Goal: Find specific page/section: Find specific page/section

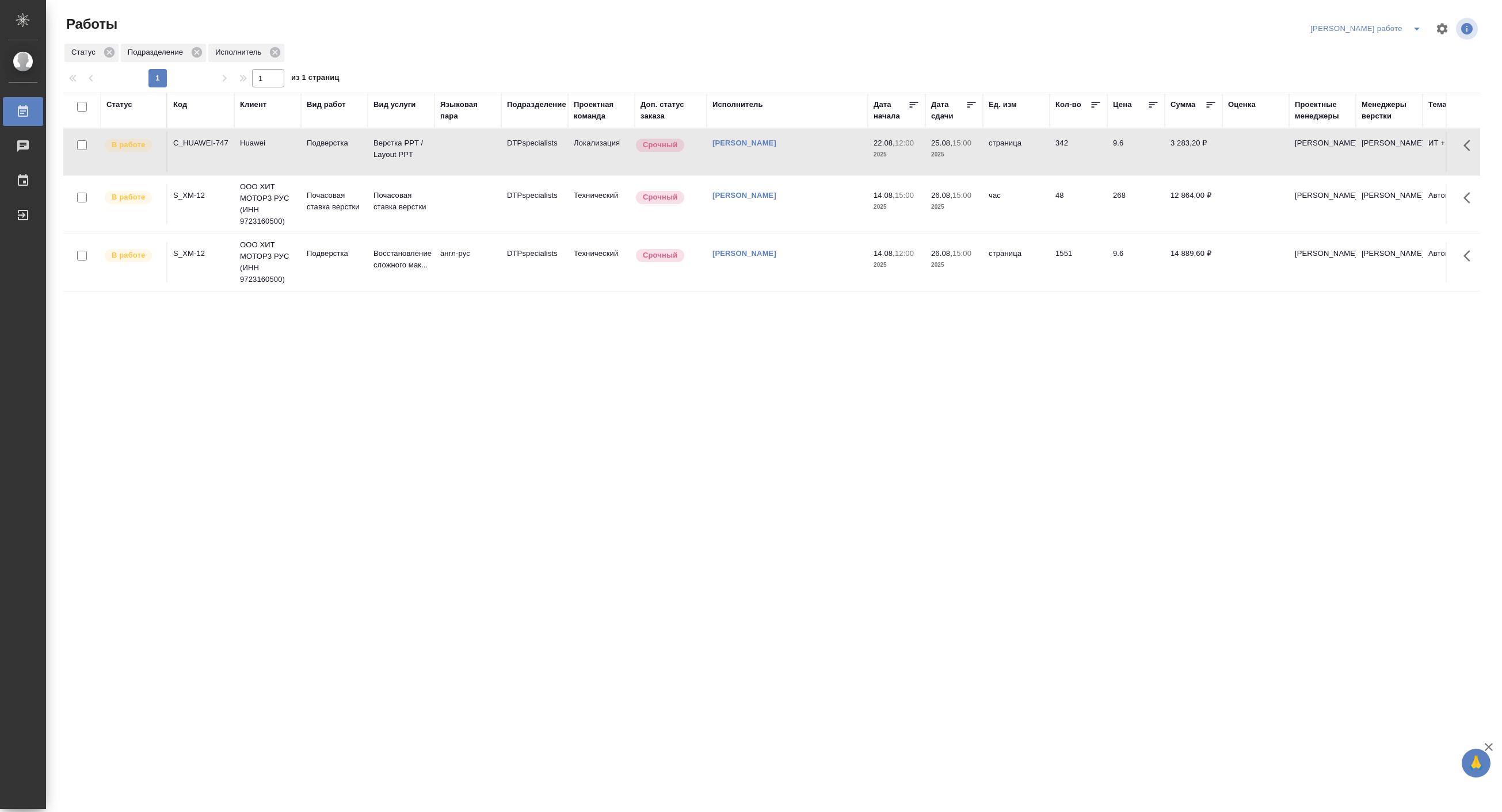
click at [182, 112] on div "Код" at bounding box center [201, 110] width 55 height 23
click at [182, 108] on div "Код" at bounding box center [180, 104] width 14 height 11
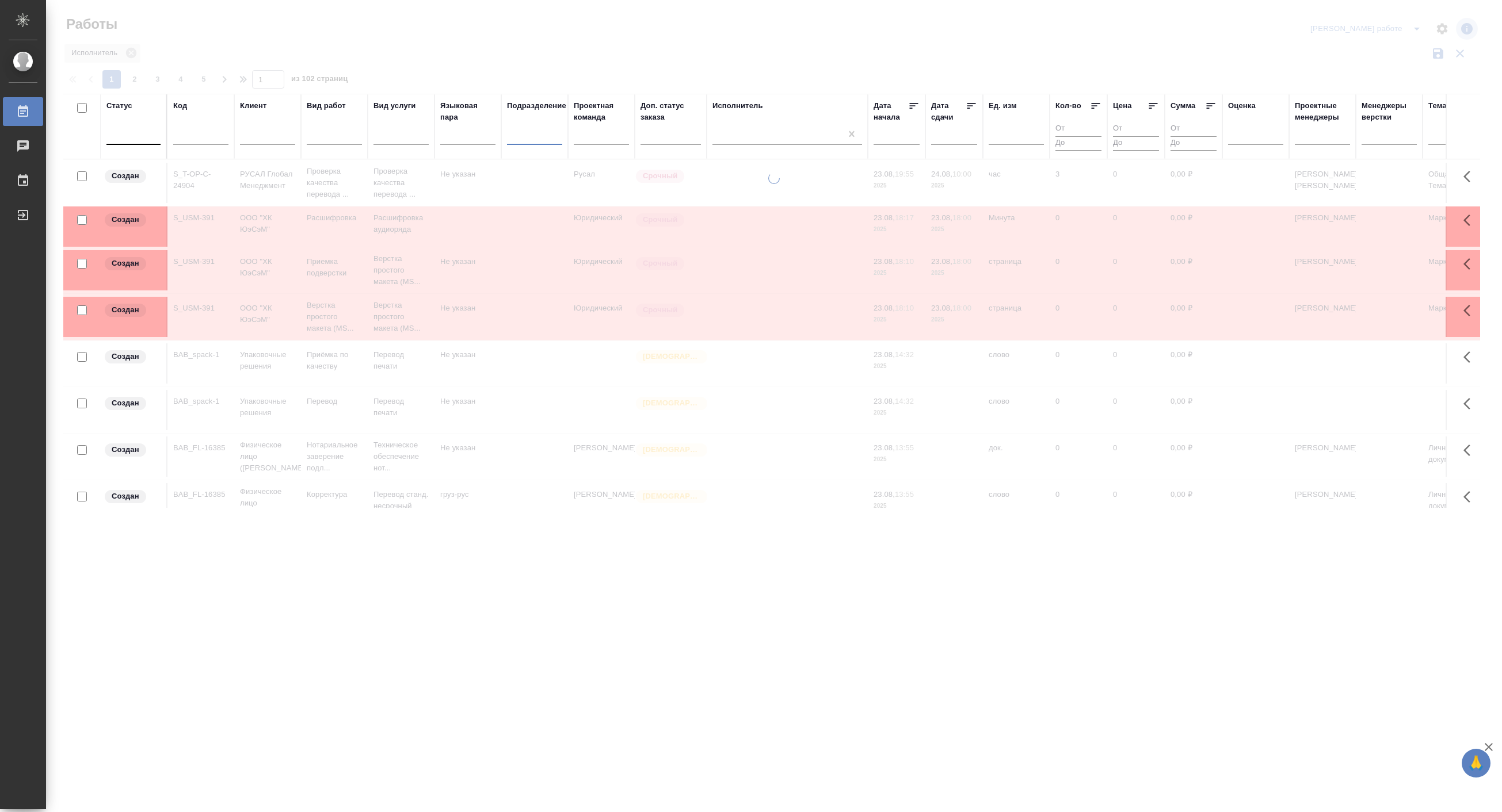
click at [206, 136] on input "text" at bounding box center [201, 137] width 55 height 15
paste input "S_T-OP-C-24902"
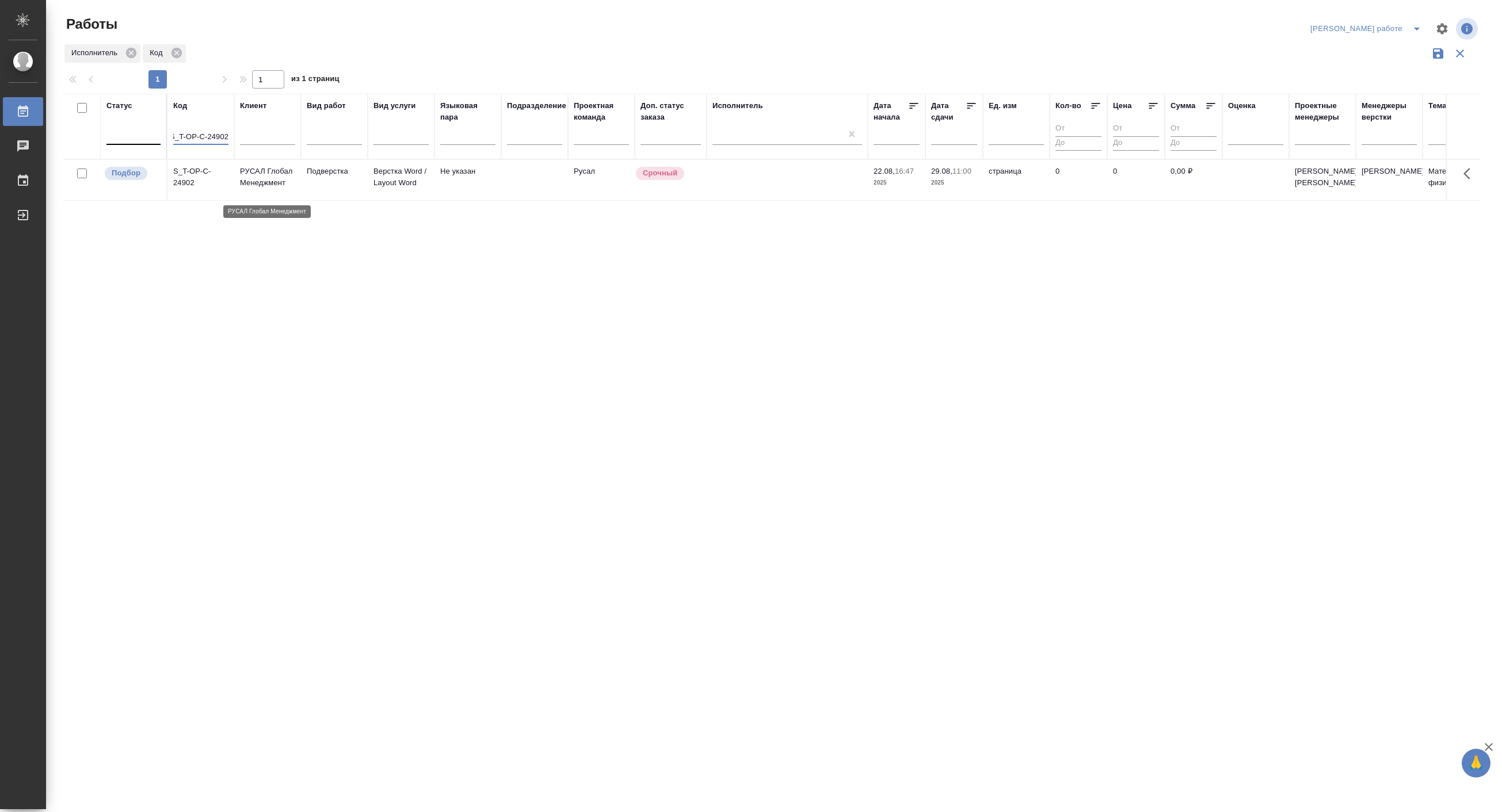
type input "S_T-OP-C-24902"
click at [260, 189] on p "РУСАЛ Глобал Менеджмент" at bounding box center [267, 177] width 55 height 23
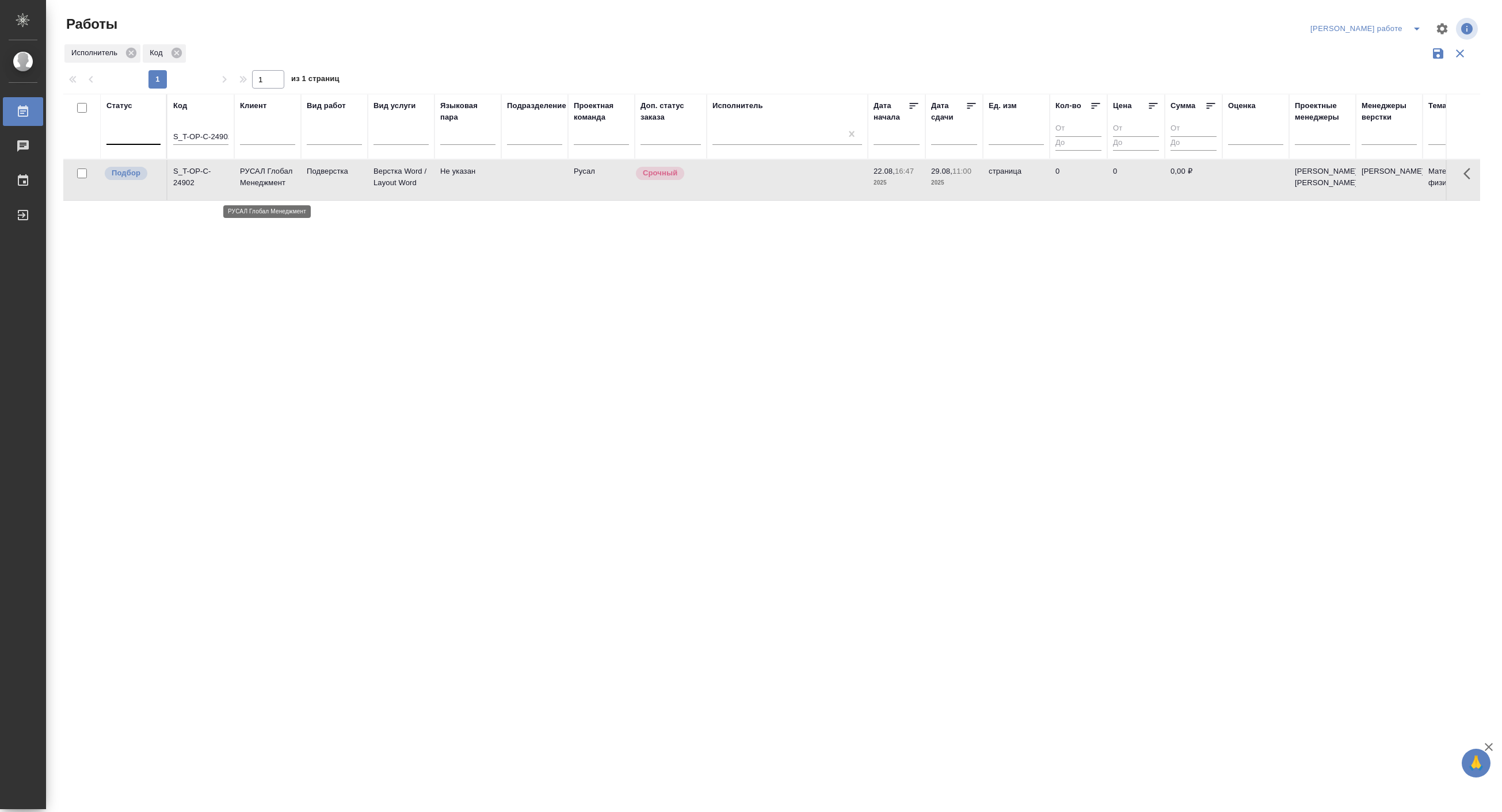
click at [260, 189] on p "РУСАЛ Глобал Менеджмент" at bounding box center [267, 177] width 55 height 23
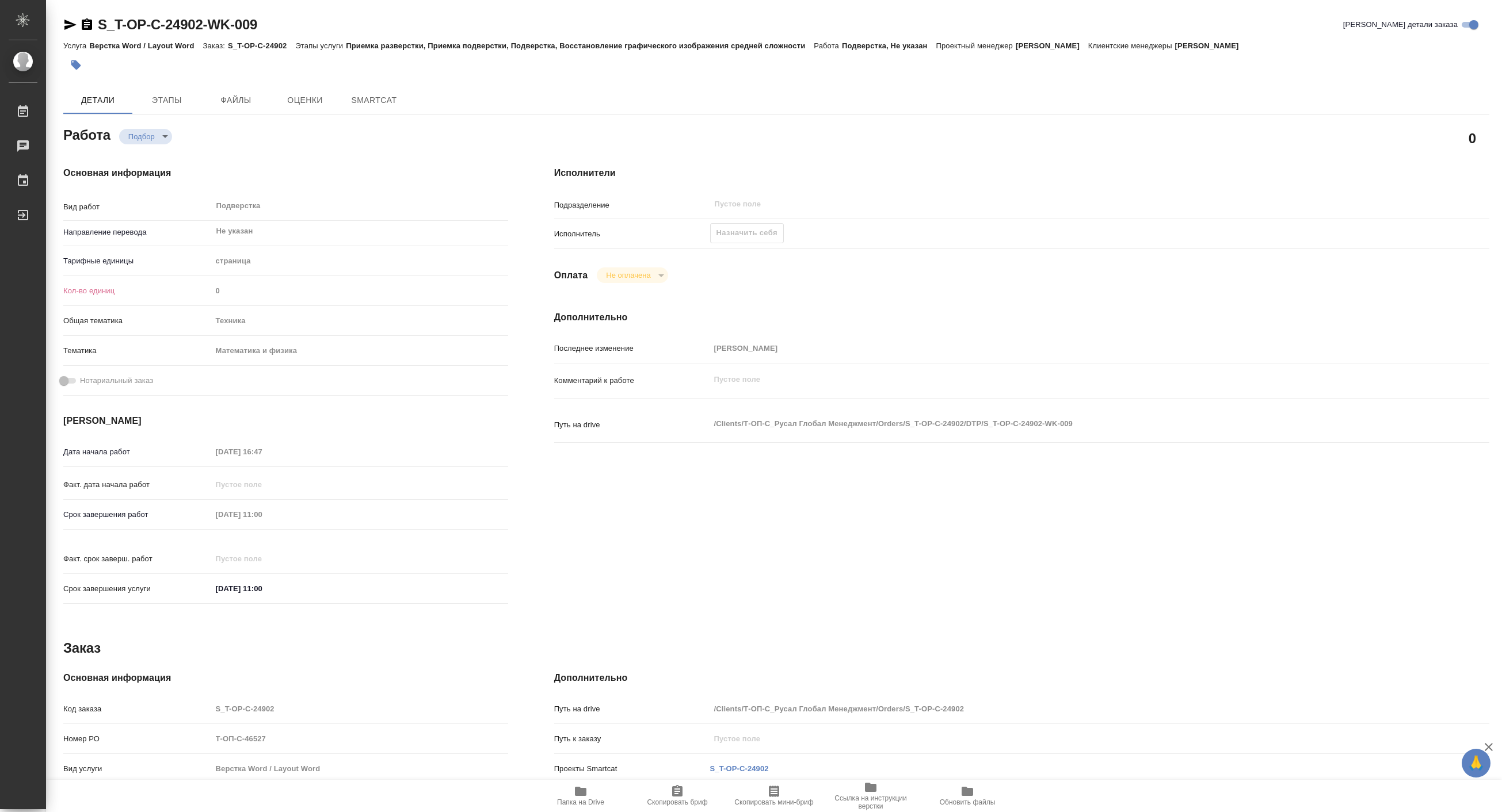
type textarea "x"
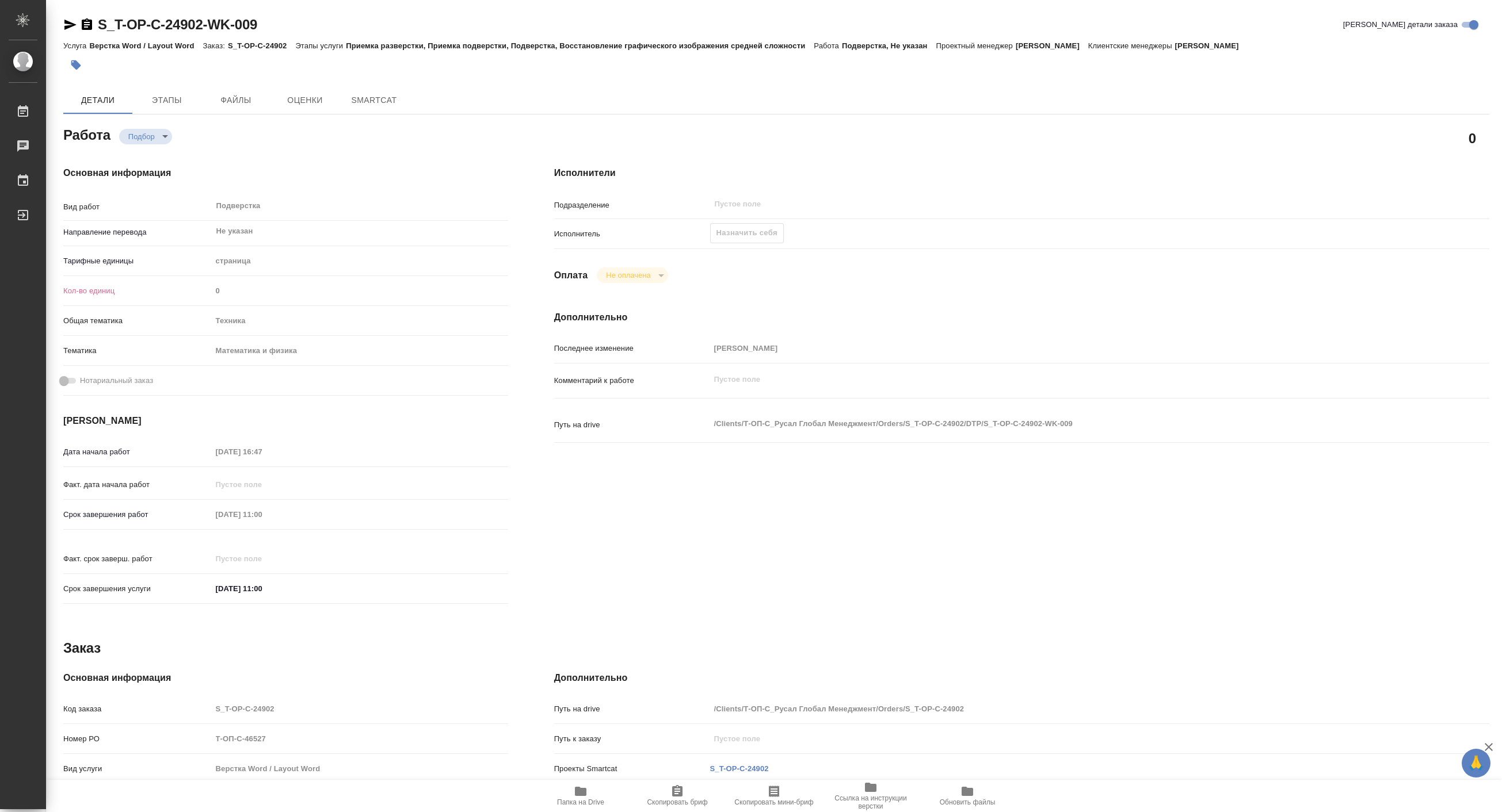
type textarea "x"
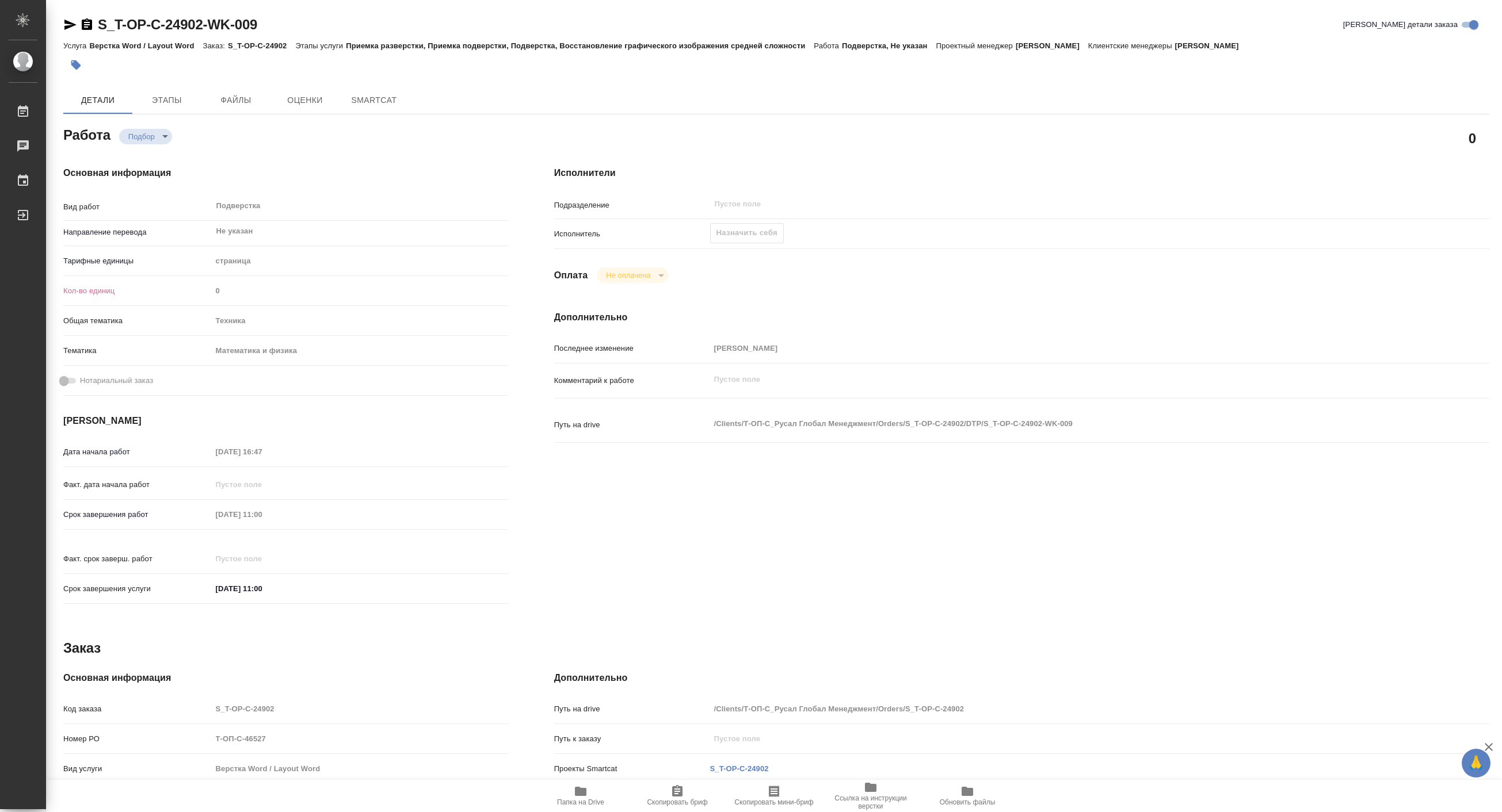
type textarea "x"
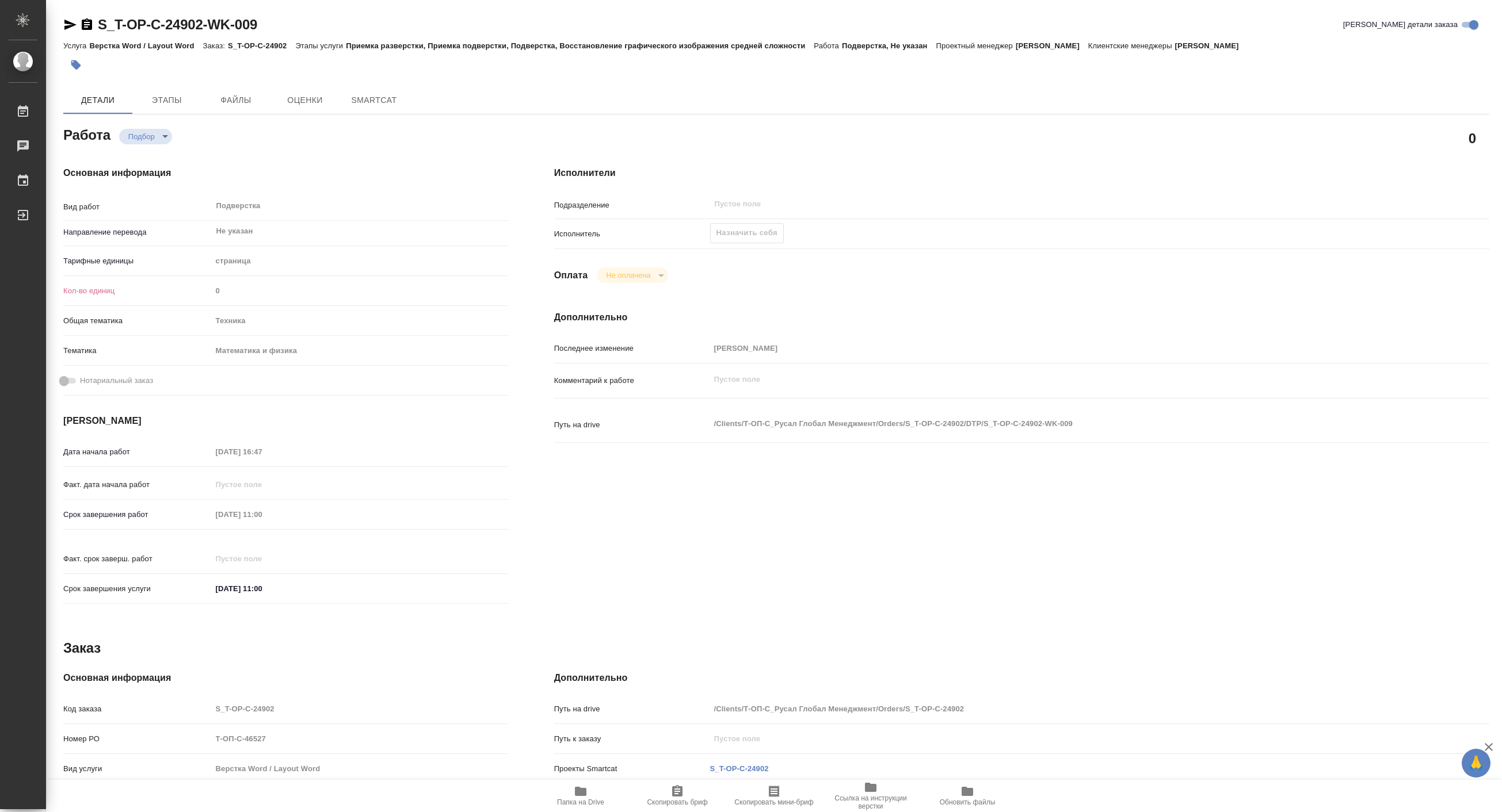
type textarea "x"
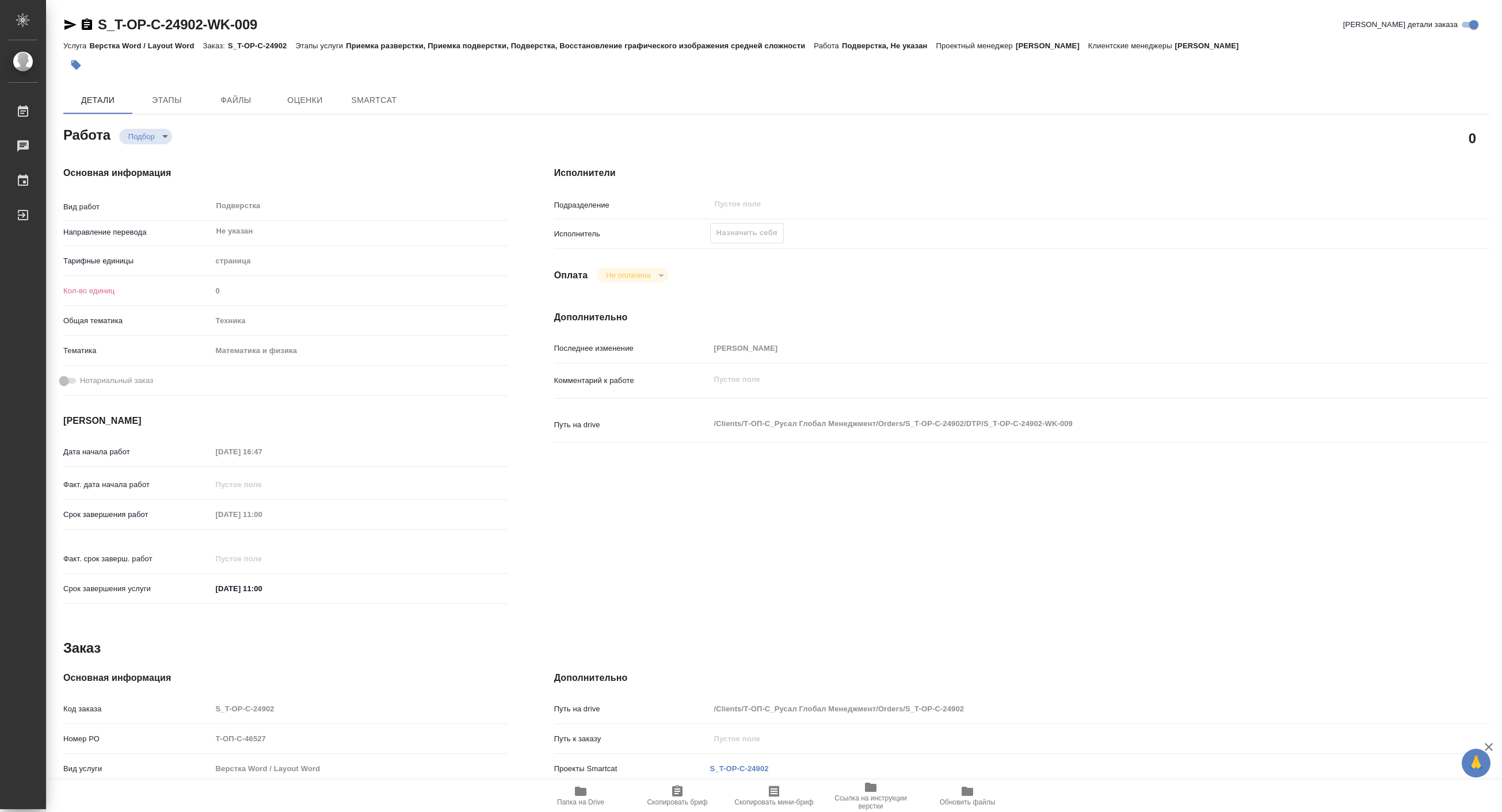
type textarea "x"
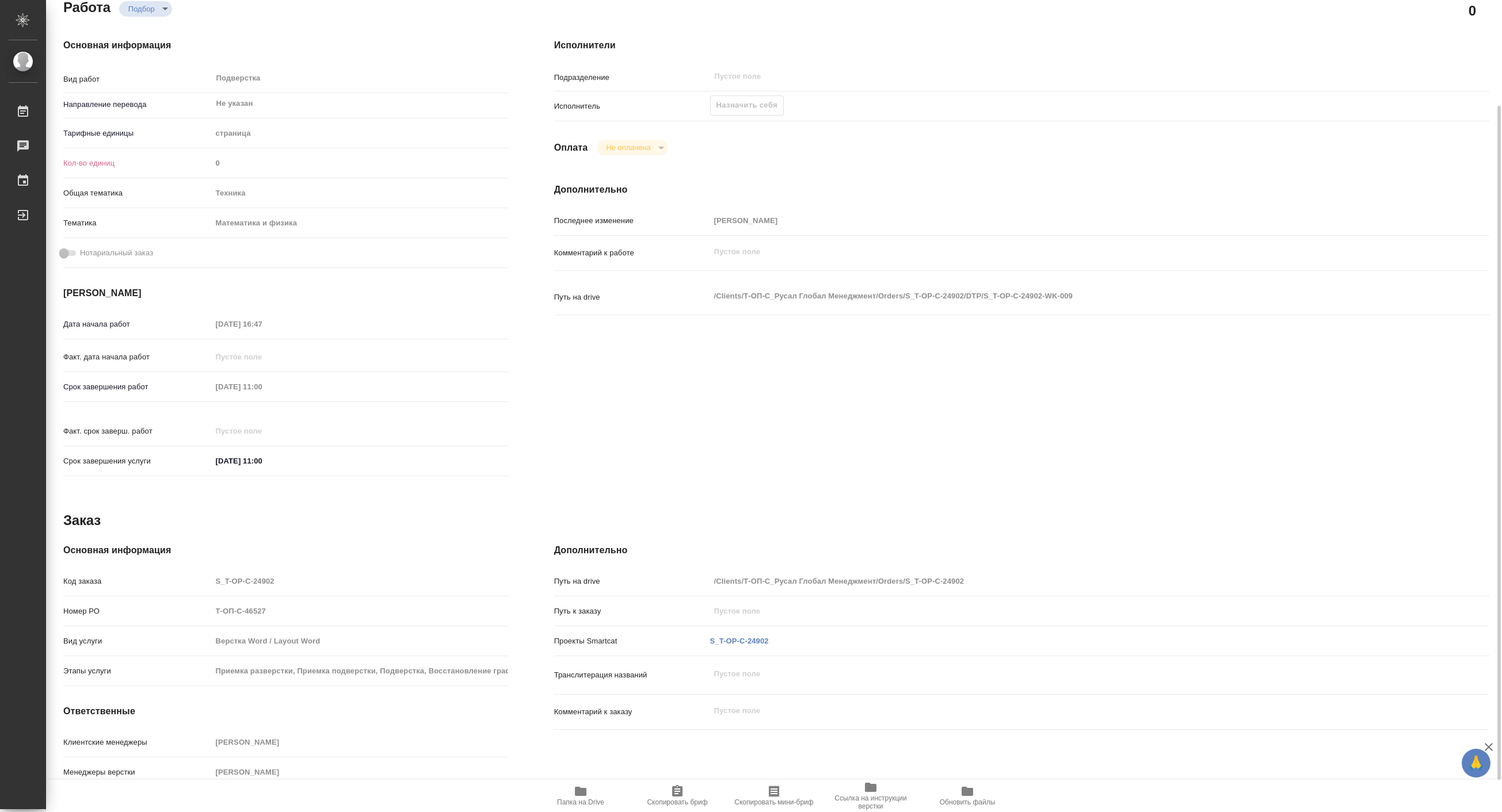
scroll to position [166, 0]
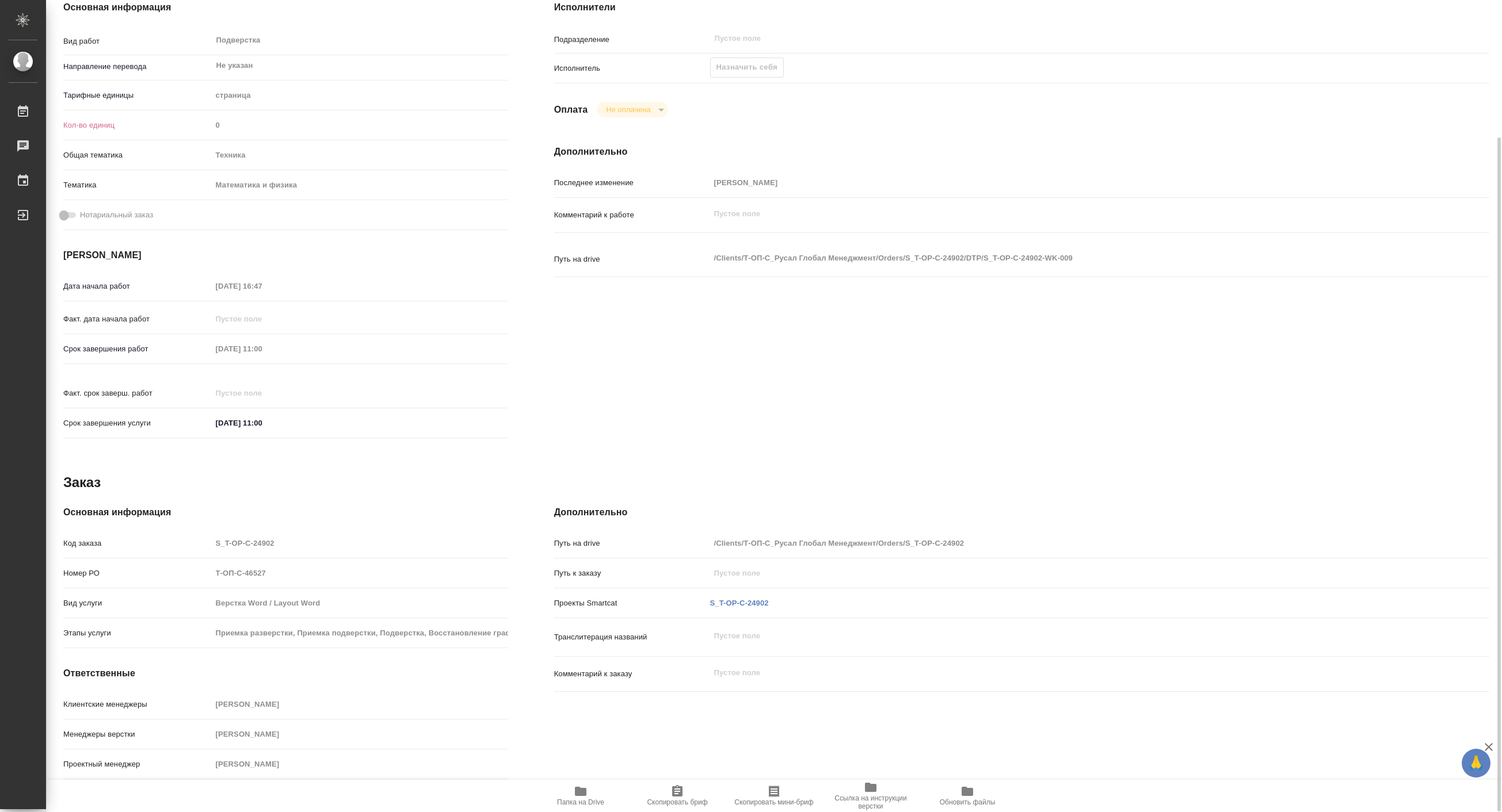
type textarea "x"
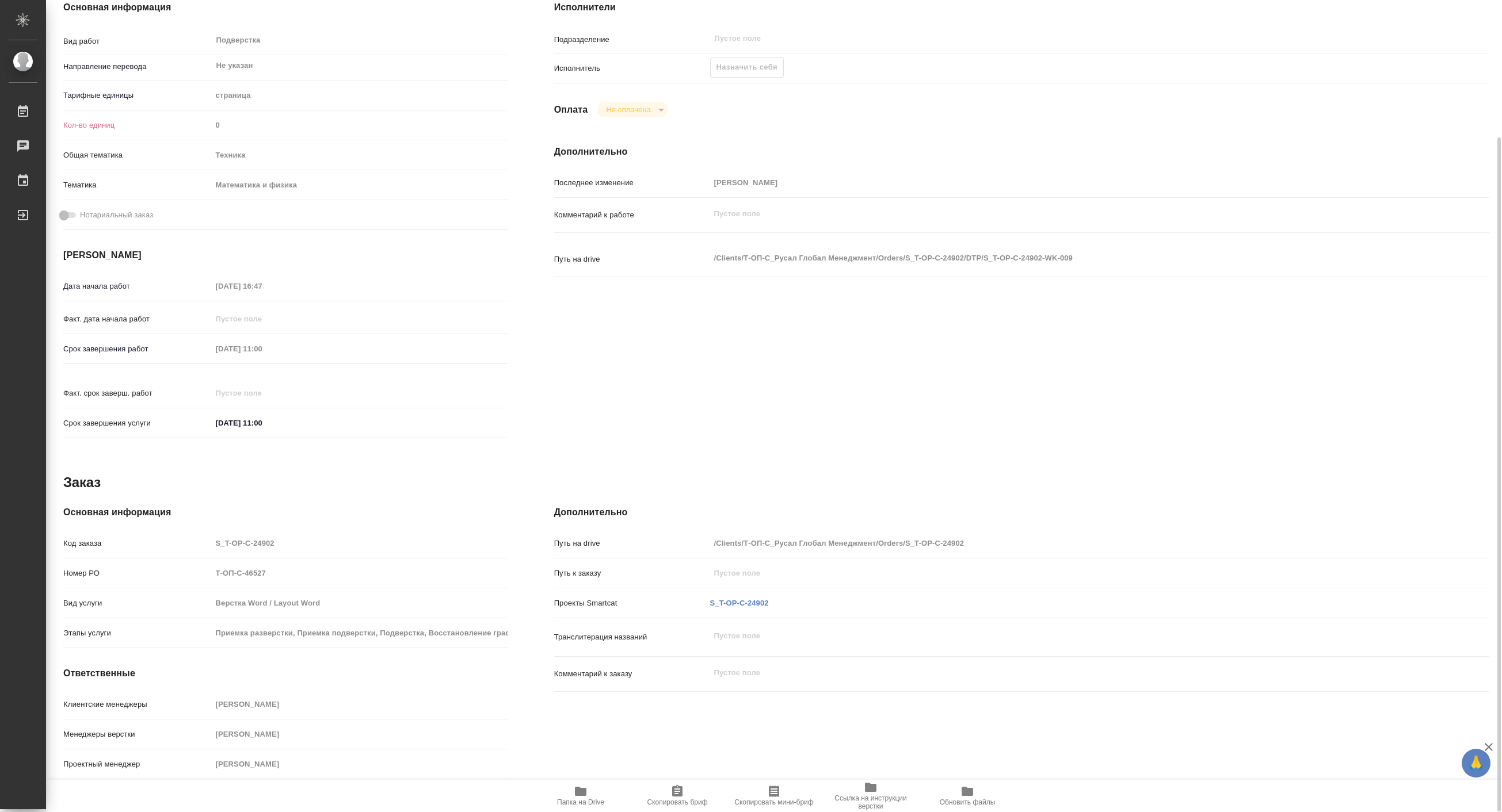
scroll to position [0, 0]
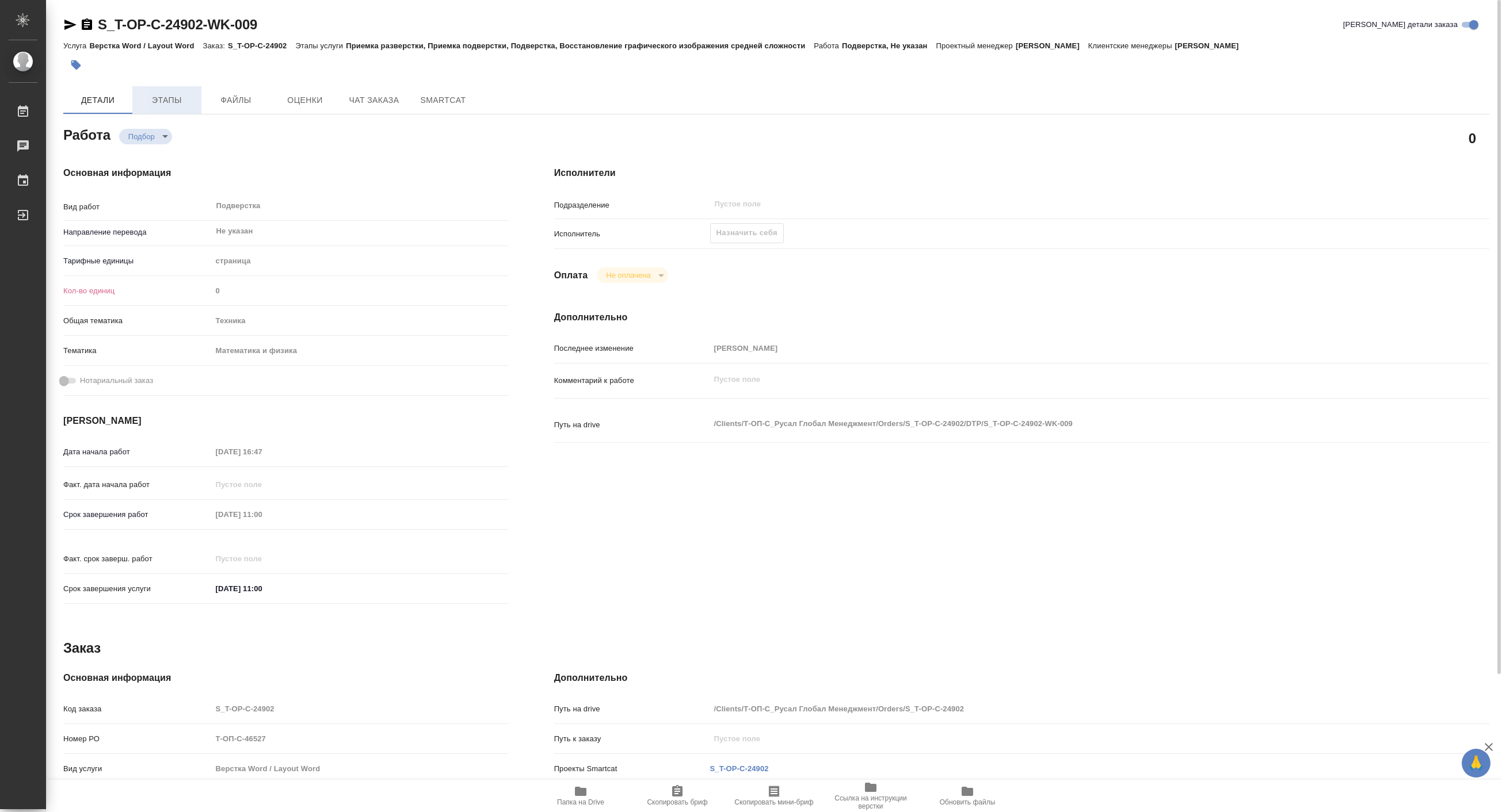
type textarea "x"
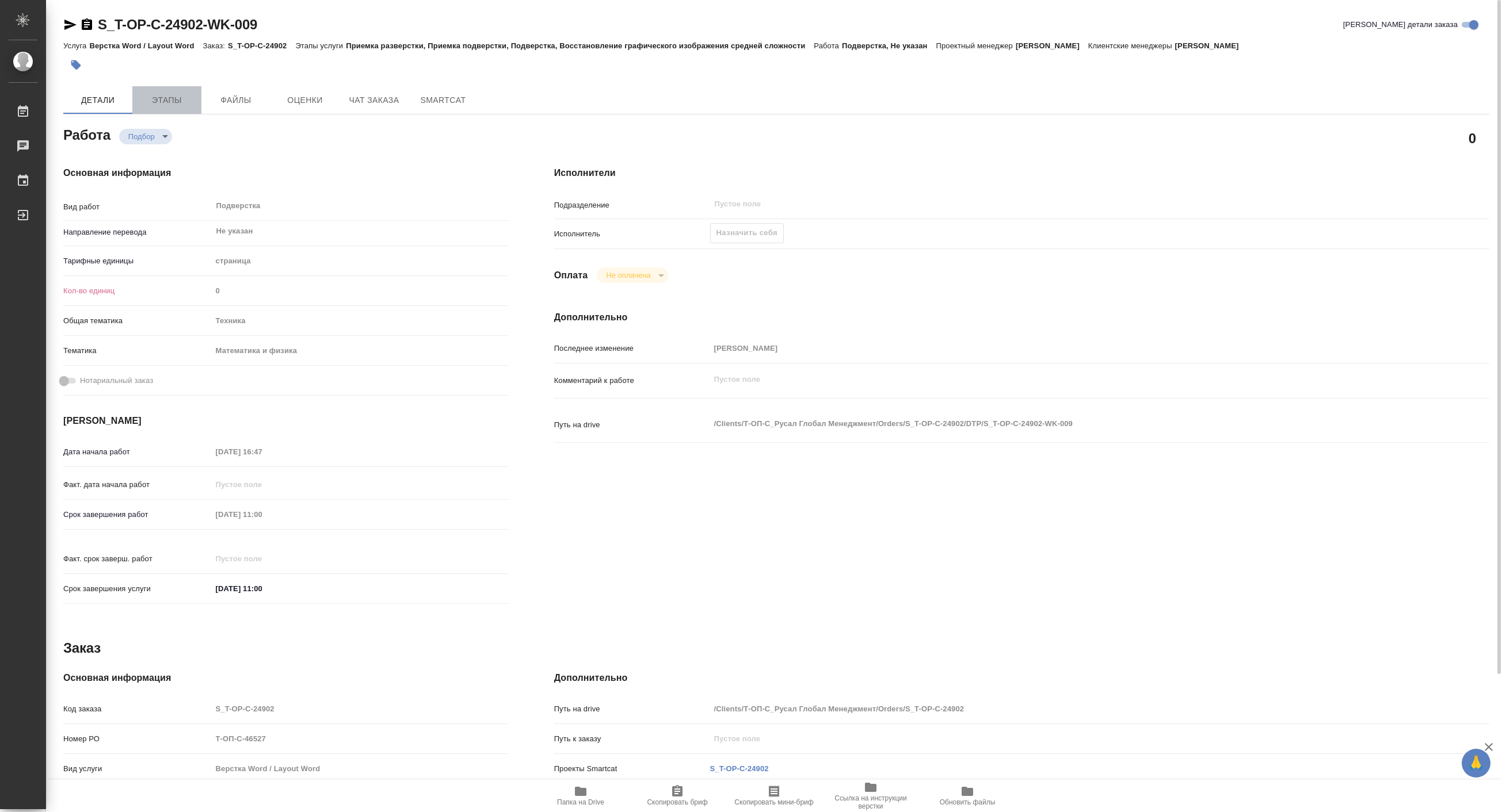
click at [164, 105] on span "Этапы" at bounding box center [167, 100] width 55 height 15
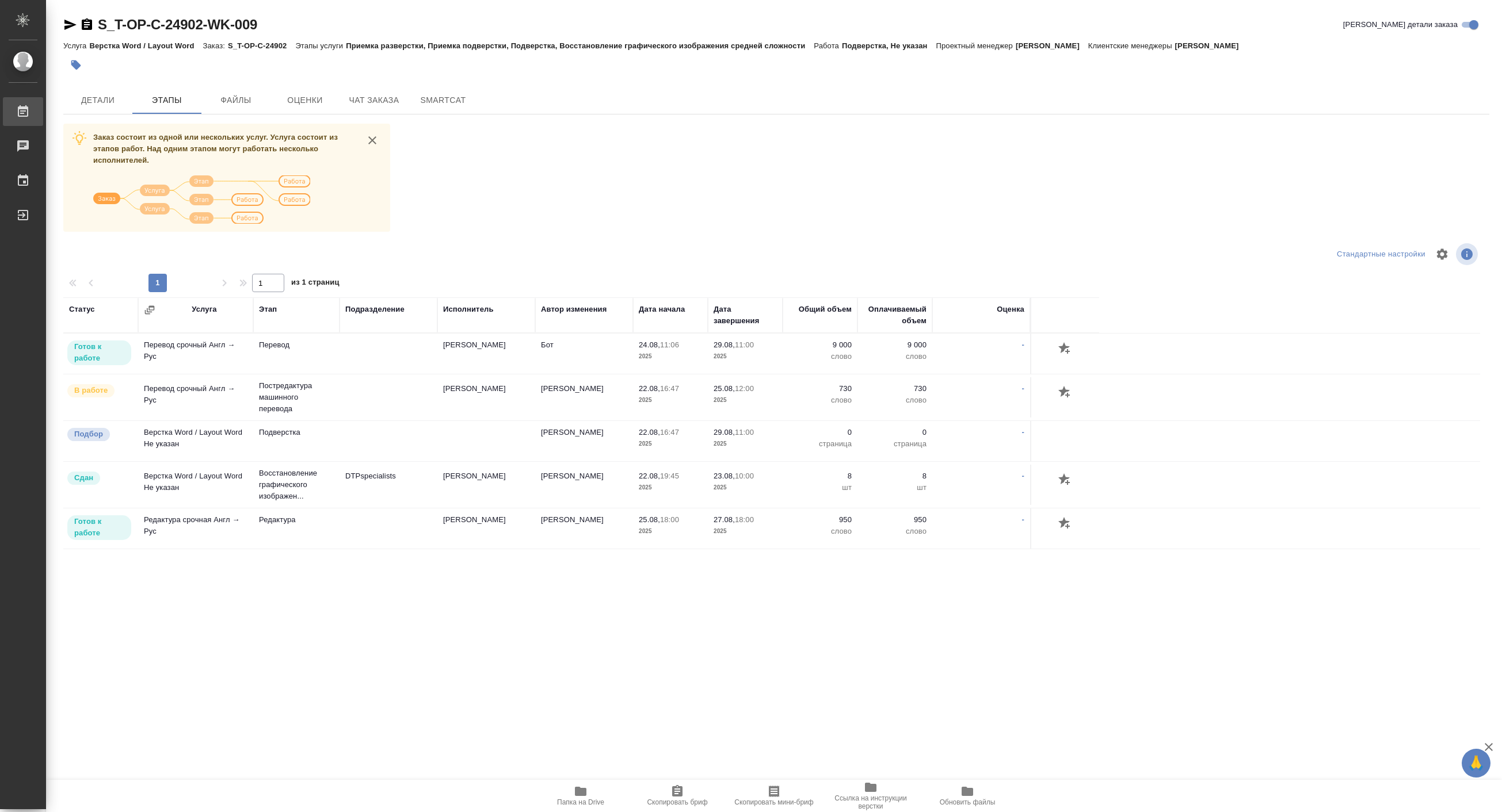
click at [23, 109] on div "Работы" at bounding box center [9, 112] width 29 height 17
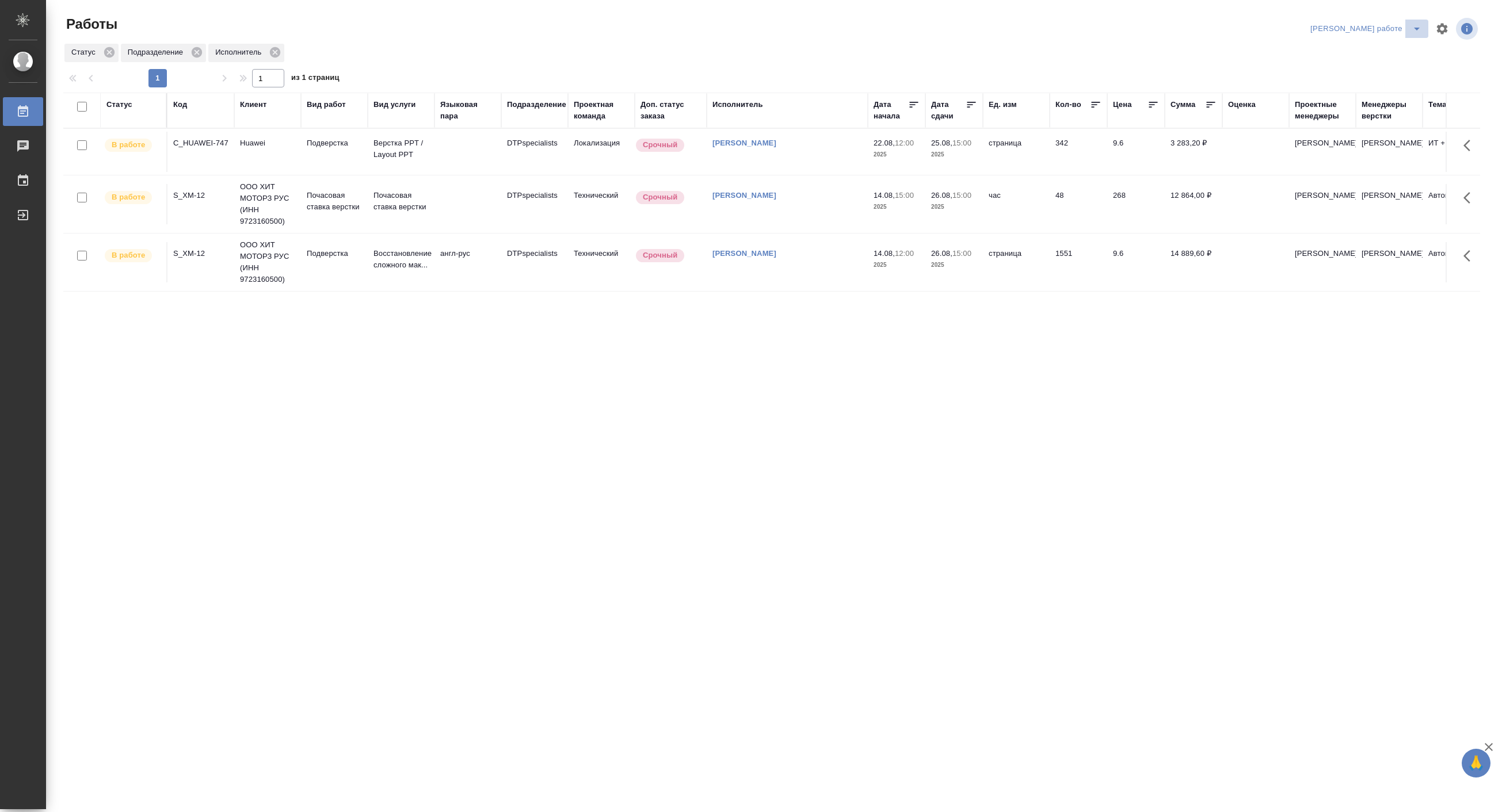
click at [1417, 25] on icon "split button" at bounding box center [1417, 28] width 14 height 14
click at [1384, 105] on li "Верстка и Дизайн" at bounding box center [1375, 106] width 104 height 18
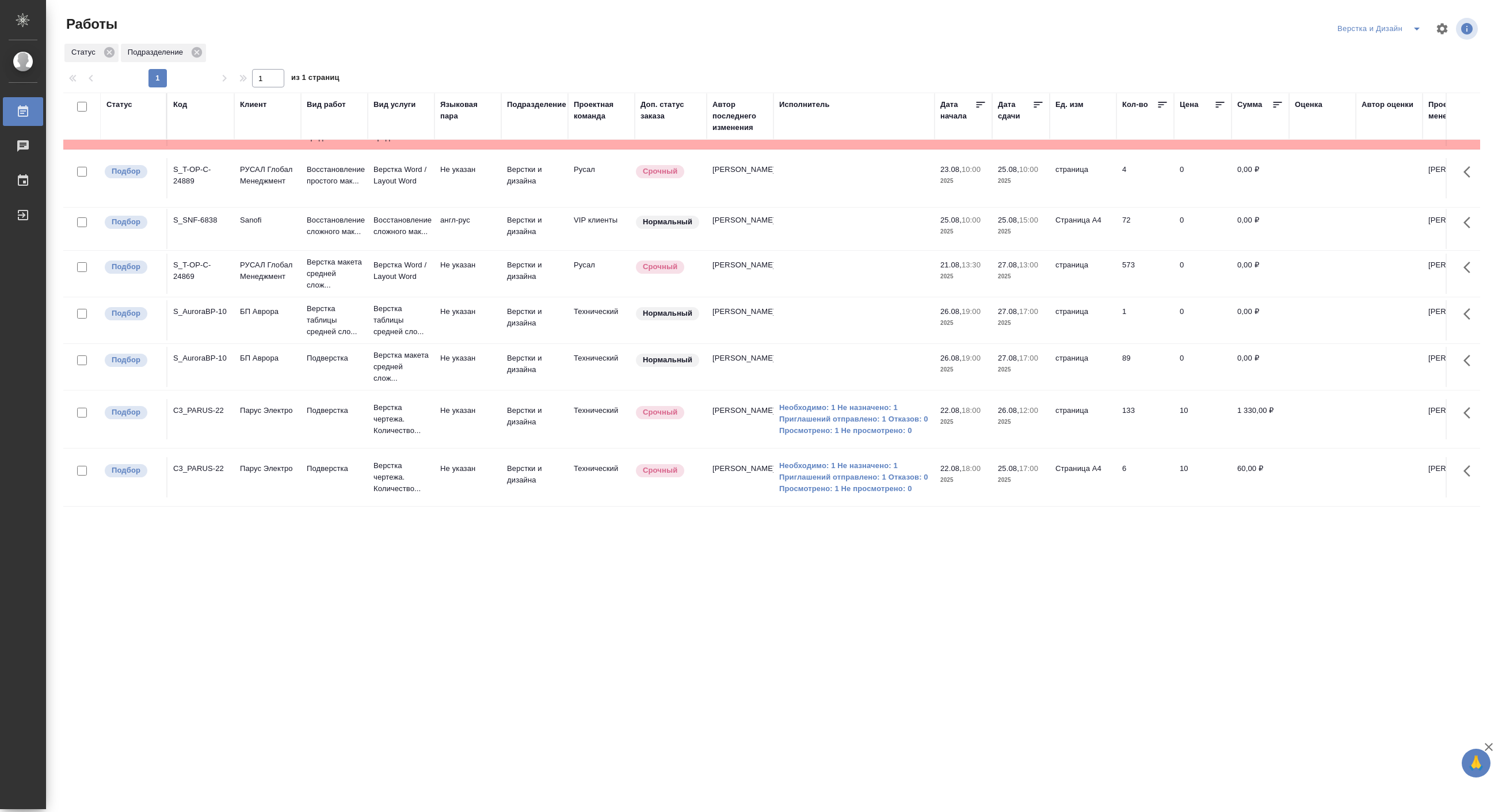
scroll to position [365, 0]
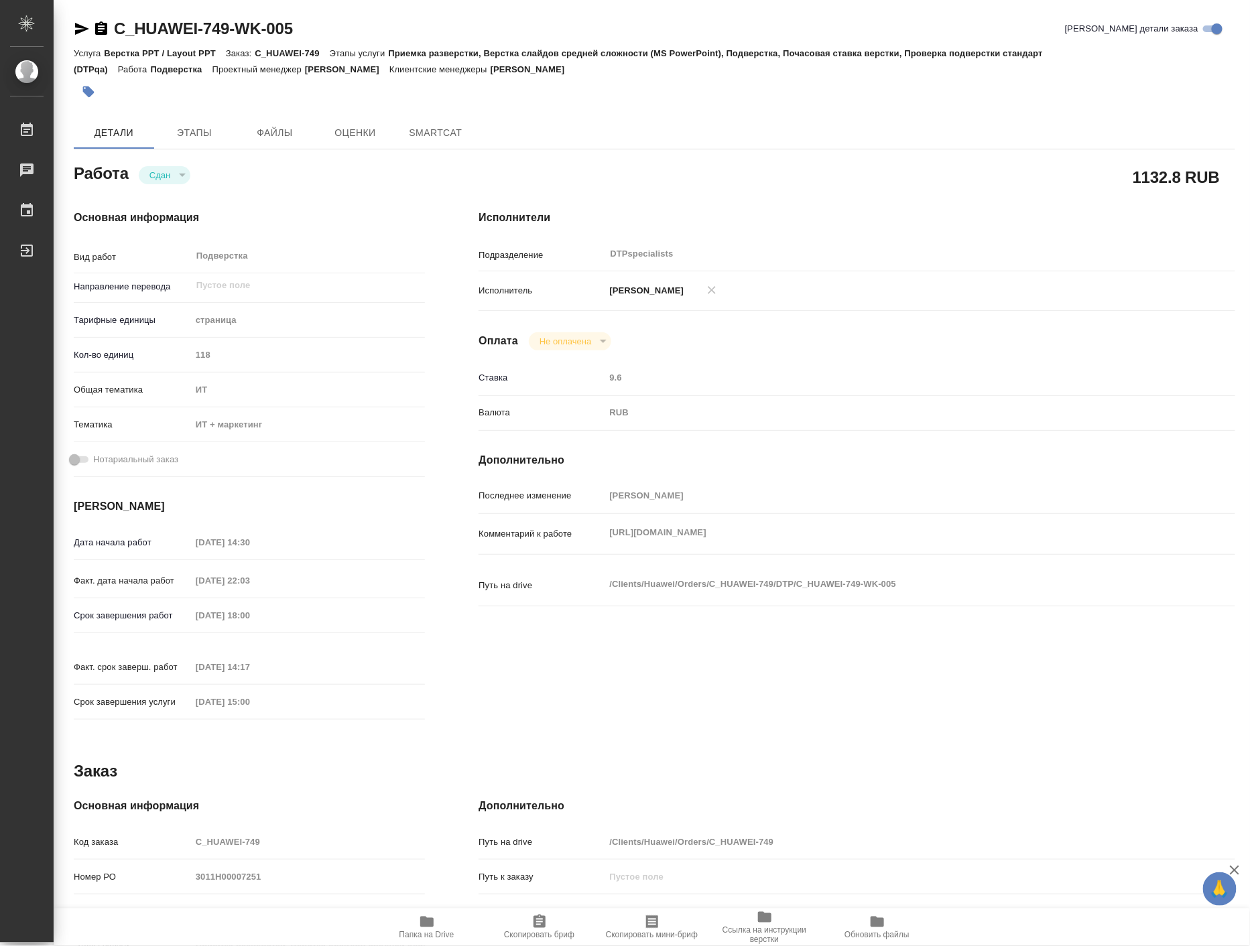
type textarea "x"
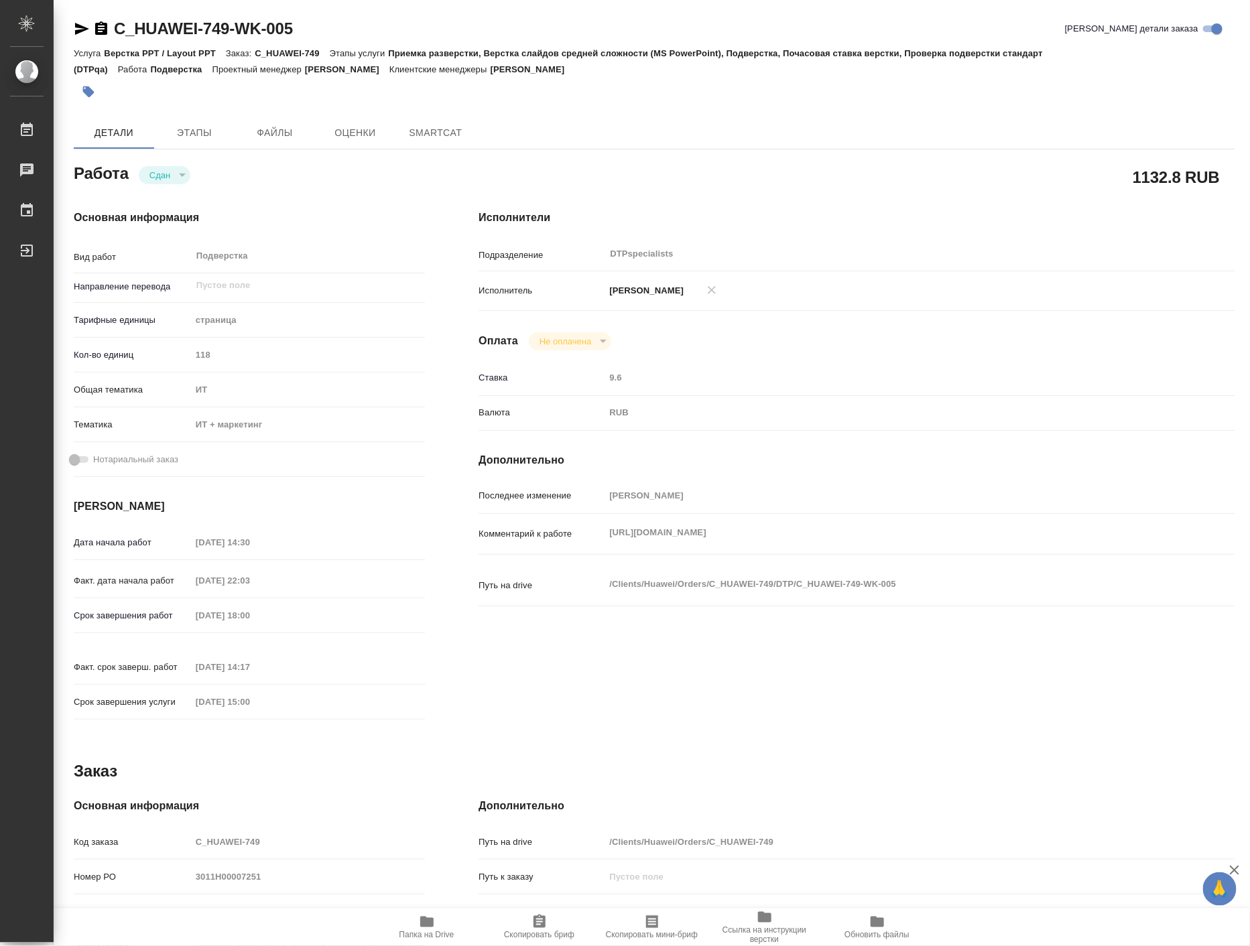
type textarea "x"
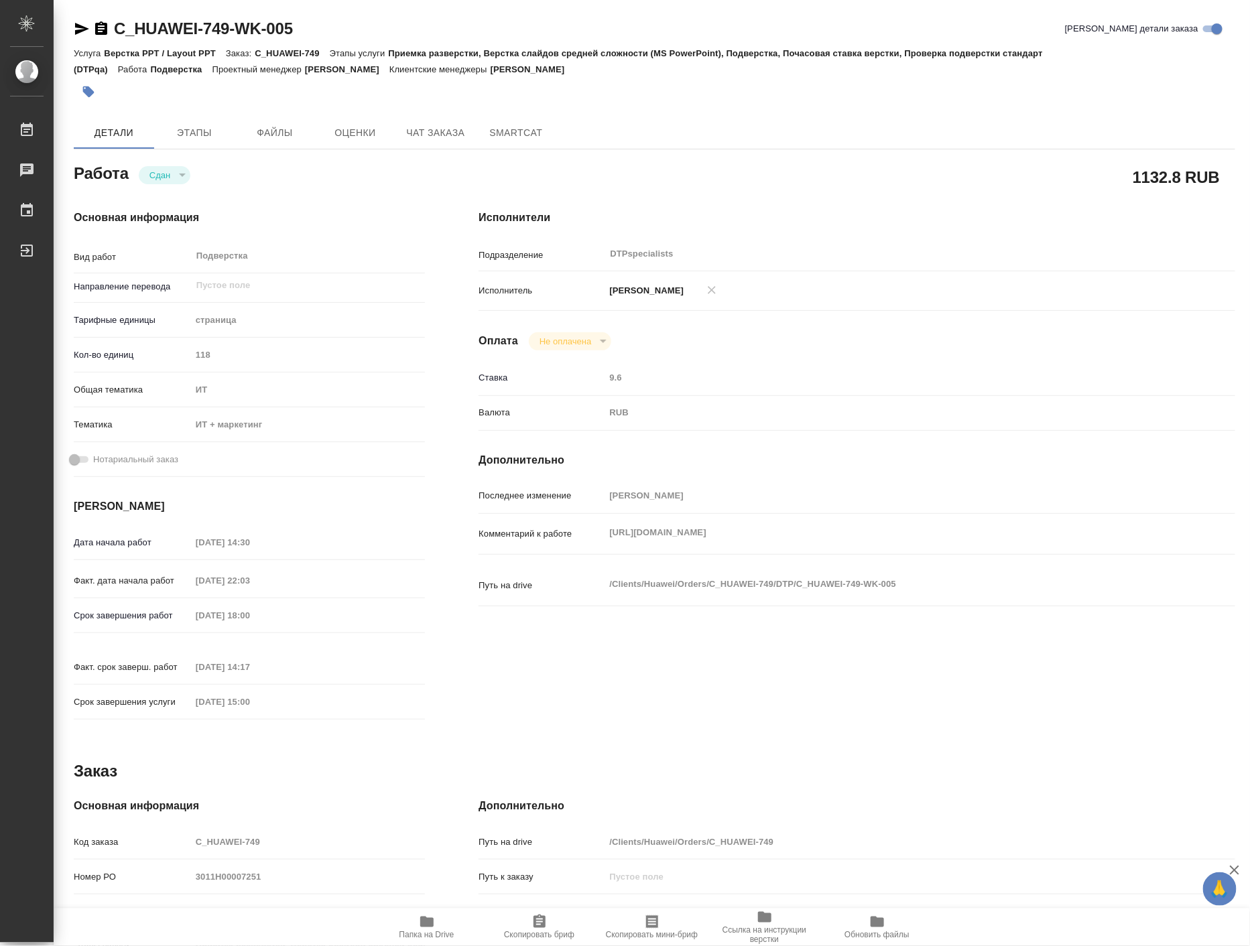
type textarea "x"
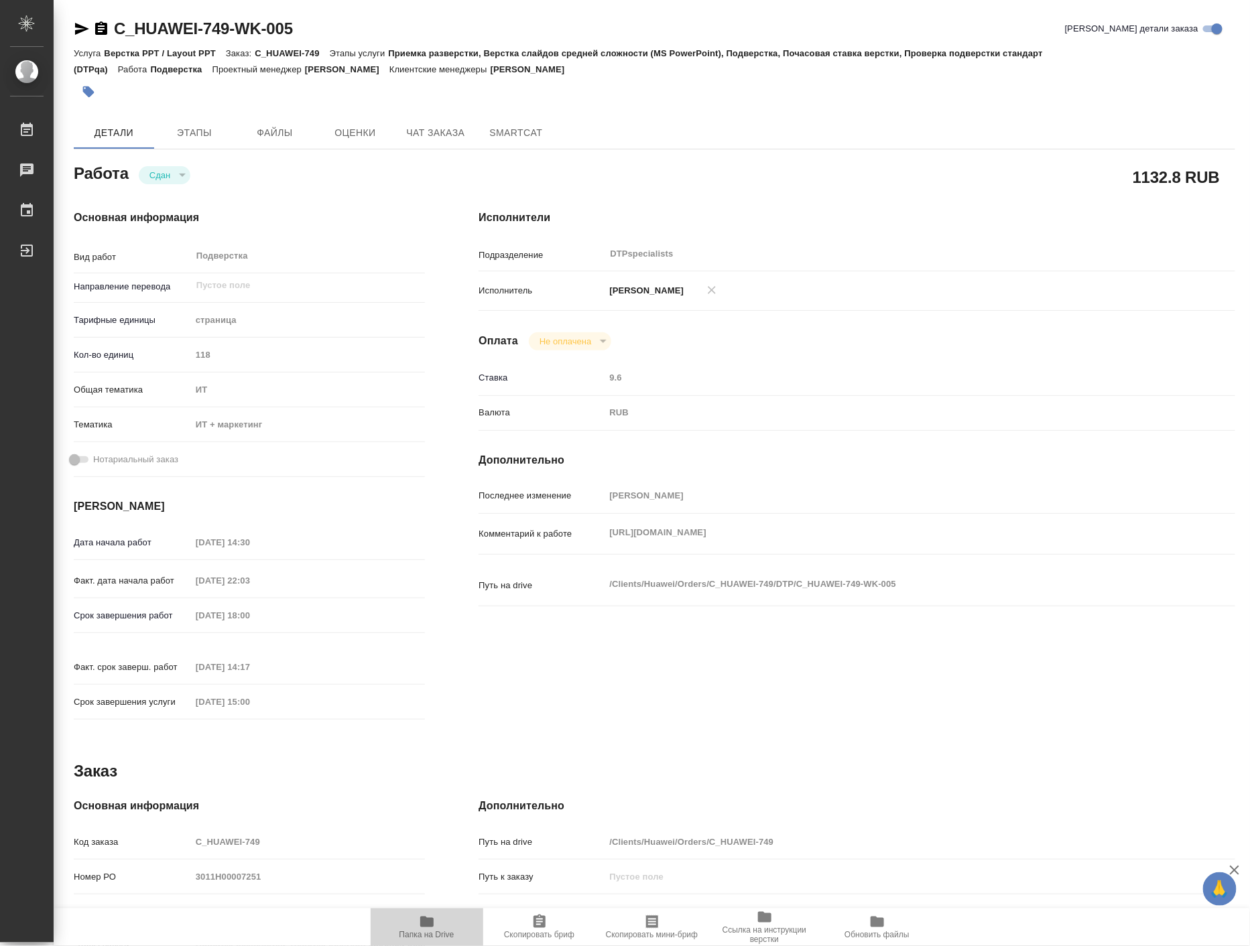
click at [437, 932] on span "Папка на Drive" at bounding box center [426, 934] width 55 height 9
type textarea "x"
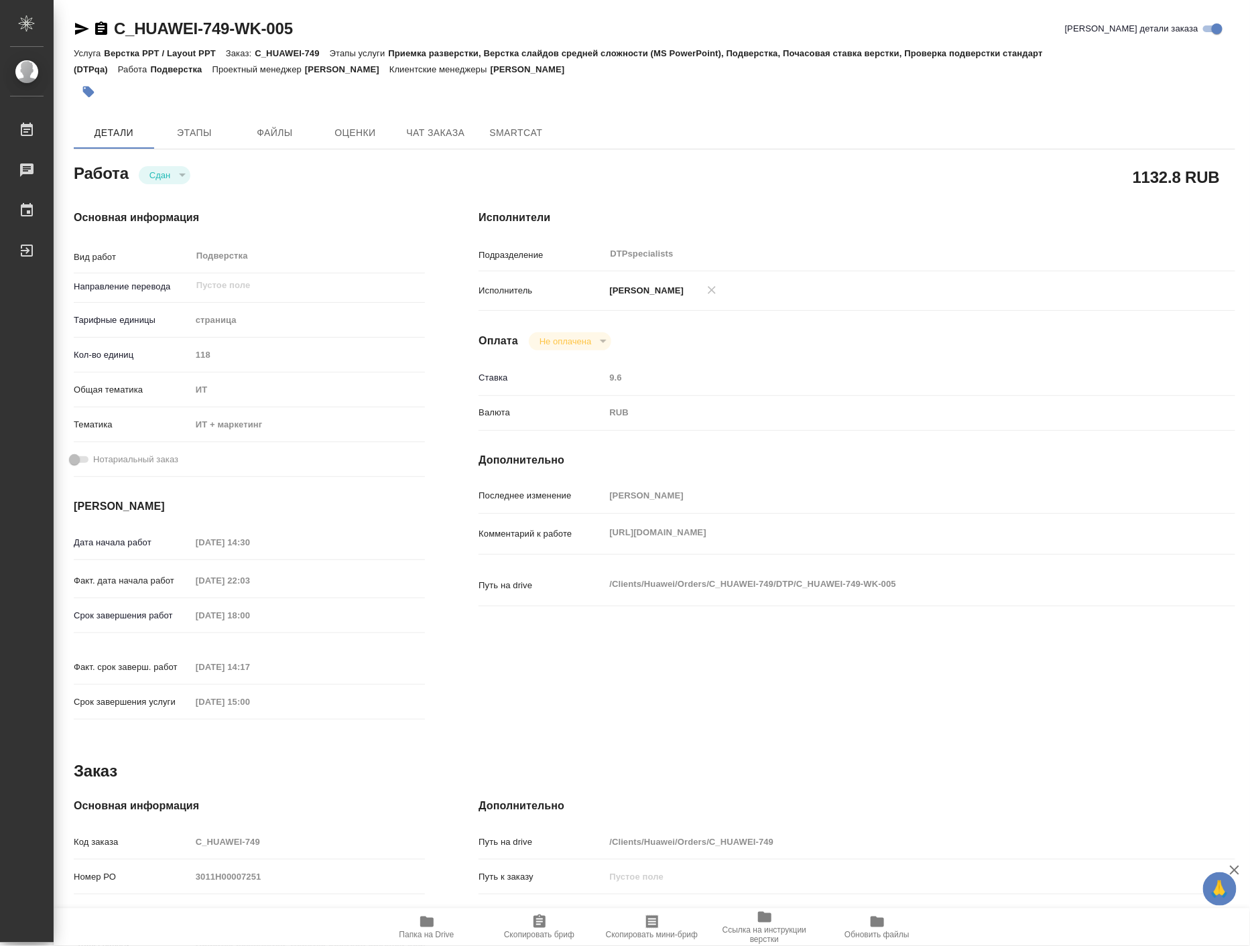
type textarea "x"
